Goal: Task Accomplishment & Management: Manage account settings

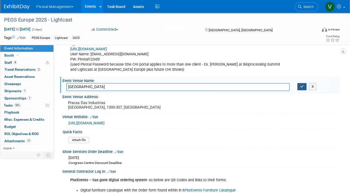
click at [303, 85] on icon "button" at bounding box center [302, 86] width 4 height 3
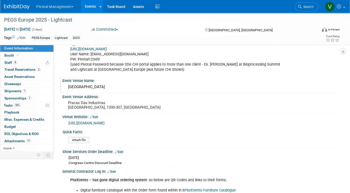
click at [93, 5] on link "Events" at bounding box center [90, 6] width 19 height 13
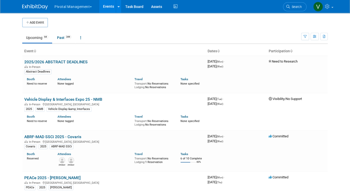
scroll to position [578, 0]
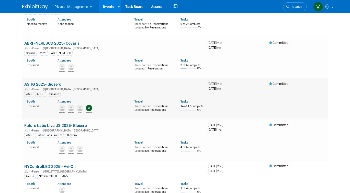
click at [46, 86] on link "ASHG 2025- Biosero" at bounding box center [42, 84] width 37 height 5
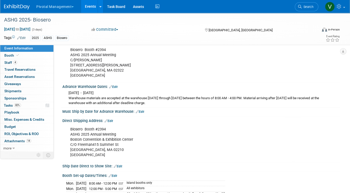
scroll to position [514, 0]
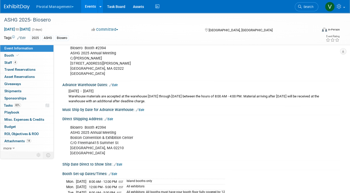
click at [90, 9] on link "Events" at bounding box center [90, 6] width 19 height 13
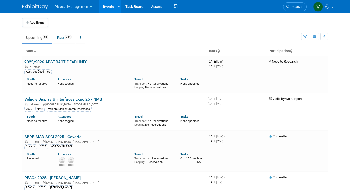
scroll to position [1128, 0]
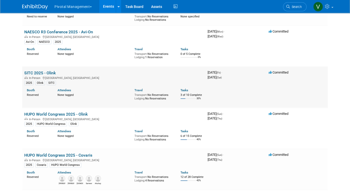
click at [47, 75] on link "SITC 2025 - Olink" at bounding box center [39, 72] width 31 height 5
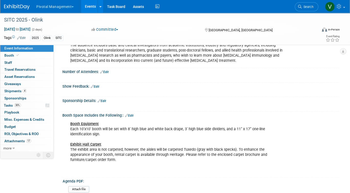
scroll to position [82, 0]
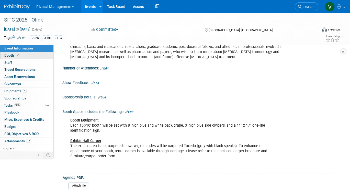
click at [21, 55] on link "Booth" at bounding box center [26, 55] width 53 height 7
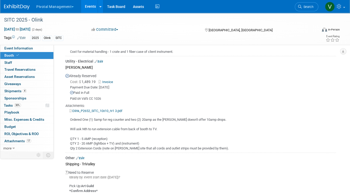
scroll to position [664, 0]
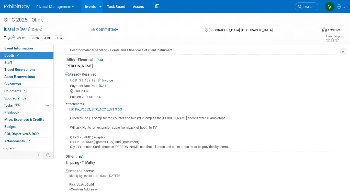
click at [111, 78] on link "Invoice" at bounding box center [107, 80] width 17 height 4
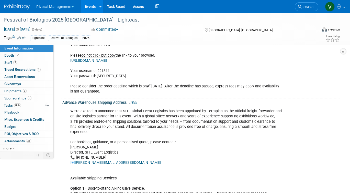
scroll to position [766, 0]
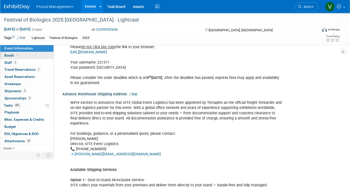
click at [37, 58] on link "Booth" at bounding box center [26, 55] width 53 height 7
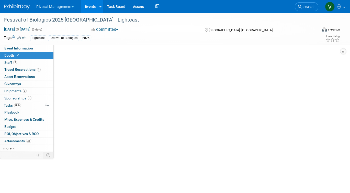
scroll to position [0, 0]
select select "Yes"
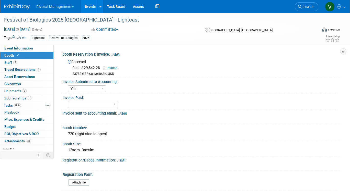
click at [89, 6] on link "Events" at bounding box center [90, 6] width 19 height 13
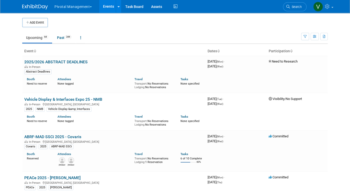
scroll to position [1128, 0]
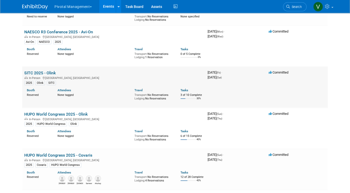
click at [48, 75] on link "SITC 2025 - Olink" at bounding box center [39, 72] width 31 height 5
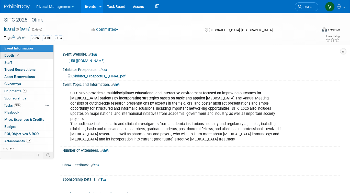
click at [34, 52] on link "Booth" at bounding box center [26, 55] width 53 height 7
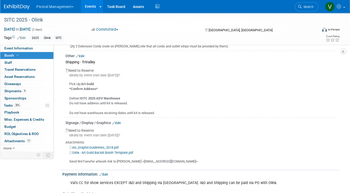
scroll to position [765, 0]
click at [120, 120] on link "Edit" at bounding box center [116, 122] width 8 height 4
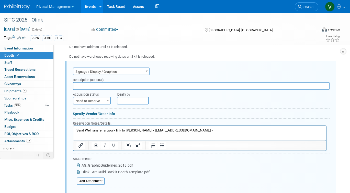
scroll to position [0, 0]
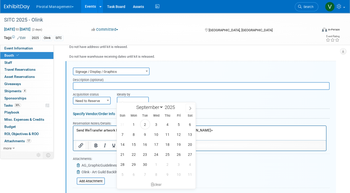
click at [127, 97] on input "text" at bounding box center [133, 100] width 32 height 8
click at [134, 164] on span "29" at bounding box center [134, 164] width 10 height 10
type input "[DATE]"
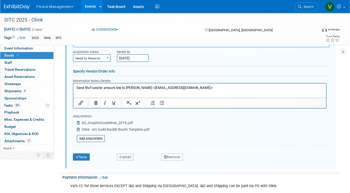
scroll to position [867, 0]
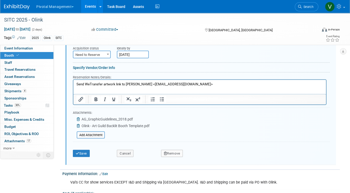
click at [211, 84] on p "Send WeTransfer artwork link to [PERSON_NAME] <[EMAIL_ADDRESS][DOMAIN_NAME]>" at bounding box center [200, 84] width 247 height 5
click at [81, 150] on button "Save" at bounding box center [81, 152] width 17 height 7
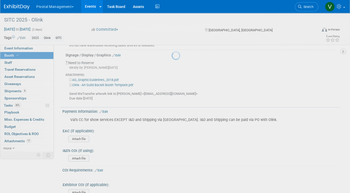
scroll to position [821, 0]
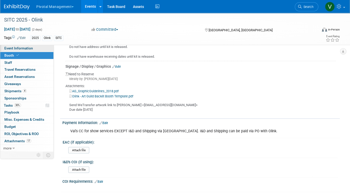
click at [22, 48] on span "Event Information" at bounding box center [18, 48] width 29 height 4
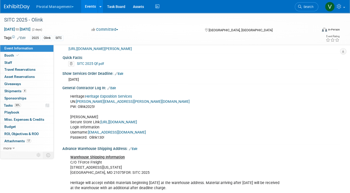
scroll to position [443, 0]
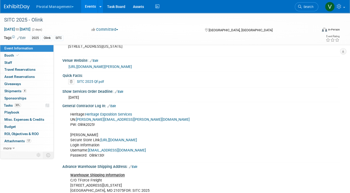
click at [98, 83] on link "SITC 2025 QF.pdf" at bounding box center [90, 81] width 27 height 4
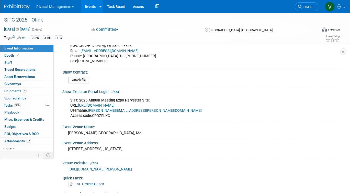
scroll to position [341, 0]
drag, startPoint x: 94, startPoint y: 114, endPoint x: 111, endPoint y: 114, distance: 17.4
click at [111, 114] on div "SITC 2025 Annual Meeting Expo Harvester Site: URL: [URL][DOMAIN_NAME] Username:…" at bounding box center [176, 108] width 219 height 26
copy div "CPDZFLKC"
click at [110, 104] on link "[URL][DOMAIN_NAME]" at bounding box center [96, 105] width 37 height 4
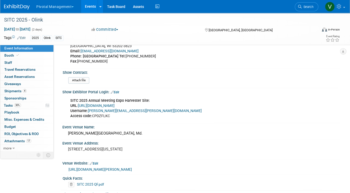
click at [135, 117] on div "SITC 2025 Annual Meeting Expo Harvester Site: URL: [URL][DOMAIN_NAME] Username:…" at bounding box center [176, 108] width 219 height 26
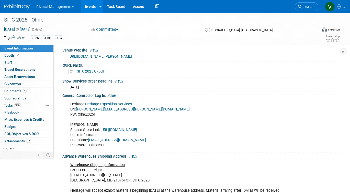
scroll to position [460, 0]
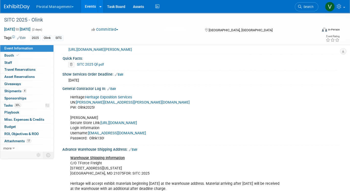
click at [101, 99] on link "Heritage Exposition Services" at bounding box center [108, 97] width 47 height 4
drag, startPoint x: 78, startPoint y: 110, endPoint x: 96, endPoint y: 108, distance: 18.2
click at [96, 108] on div "Heritage: Heritage Exposition Services UN: [EMAIL_ADDRESS][PERSON_NAME][DOMAIN_…" at bounding box center [176, 117] width 219 height 51
copy div "Olink2025!"
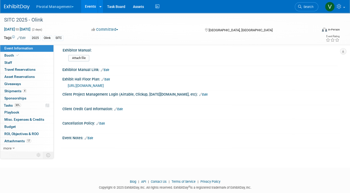
scroll to position [788, 0]
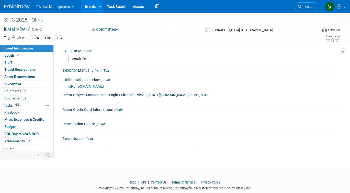
click at [104, 88] on span "[URL][DOMAIN_NAME]" at bounding box center [86, 86] width 36 height 4
